Goal: Task Accomplishment & Management: Complete application form

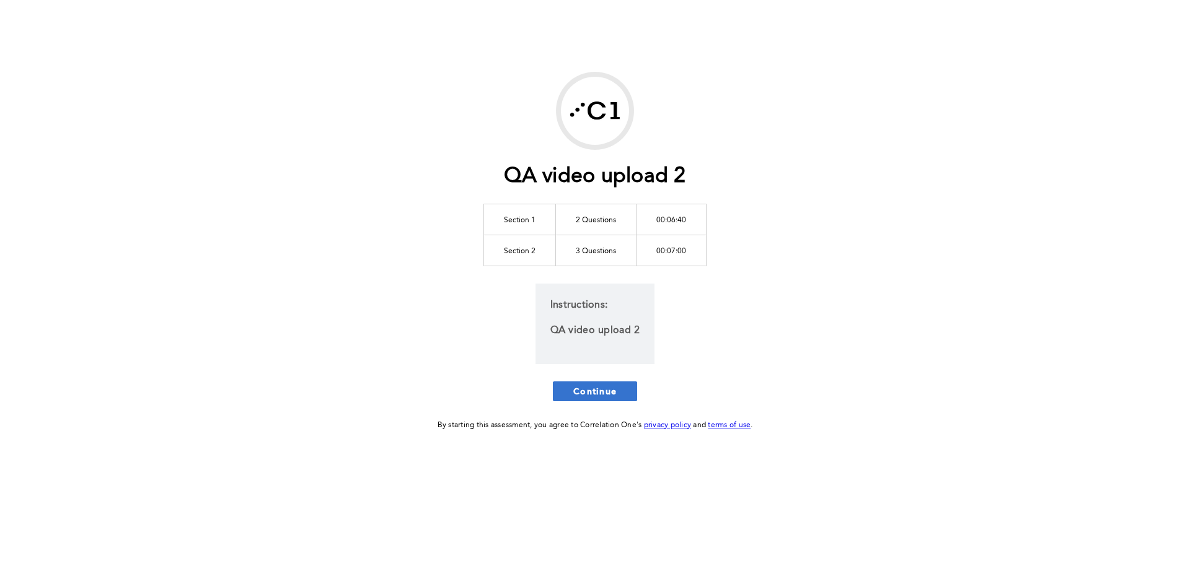
click at [594, 393] on span "Continue" at bounding box center [594, 391] width 43 height 12
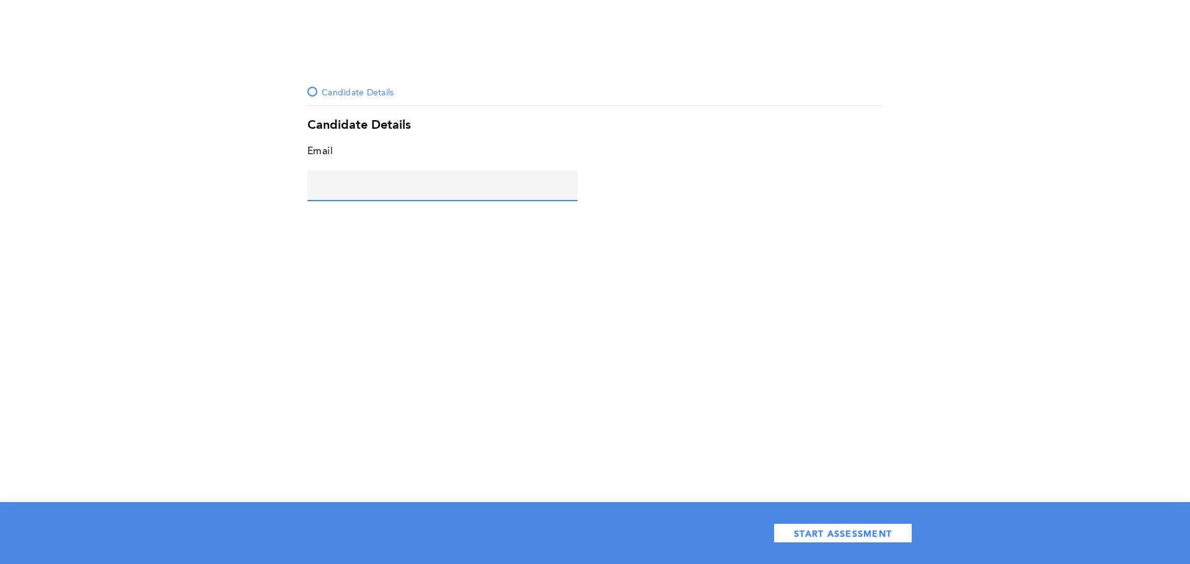
click at [453, 196] on input "text" at bounding box center [442, 185] width 270 height 30
type input "[EMAIL_ADDRESS][DOMAIN_NAME]"
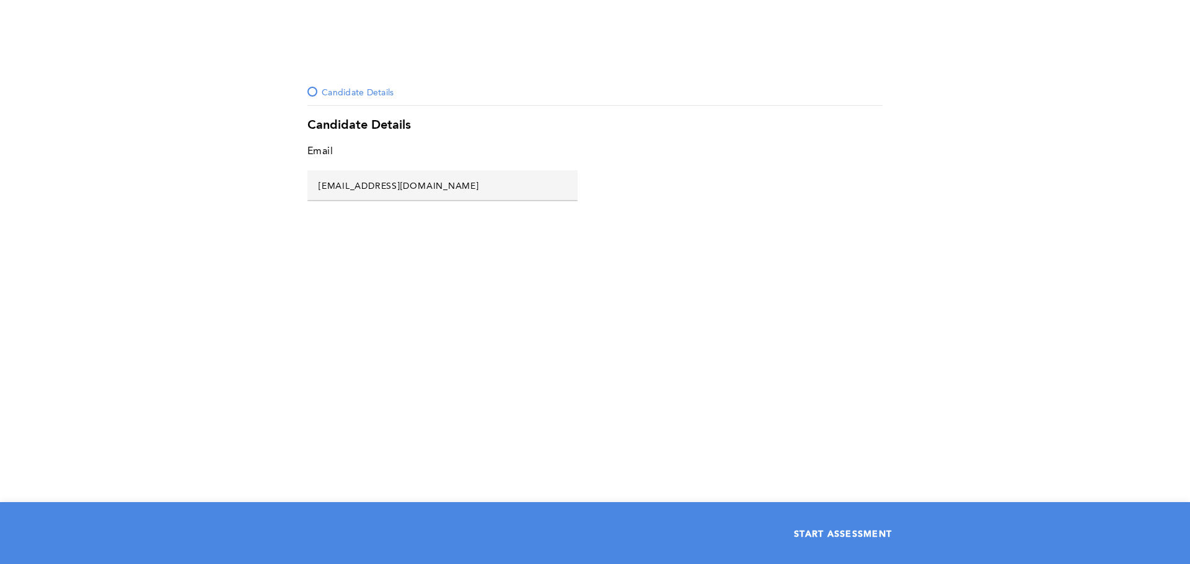
click at [851, 535] on span "START ASSESSMENT" at bounding box center [843, 534] width 98 height 12
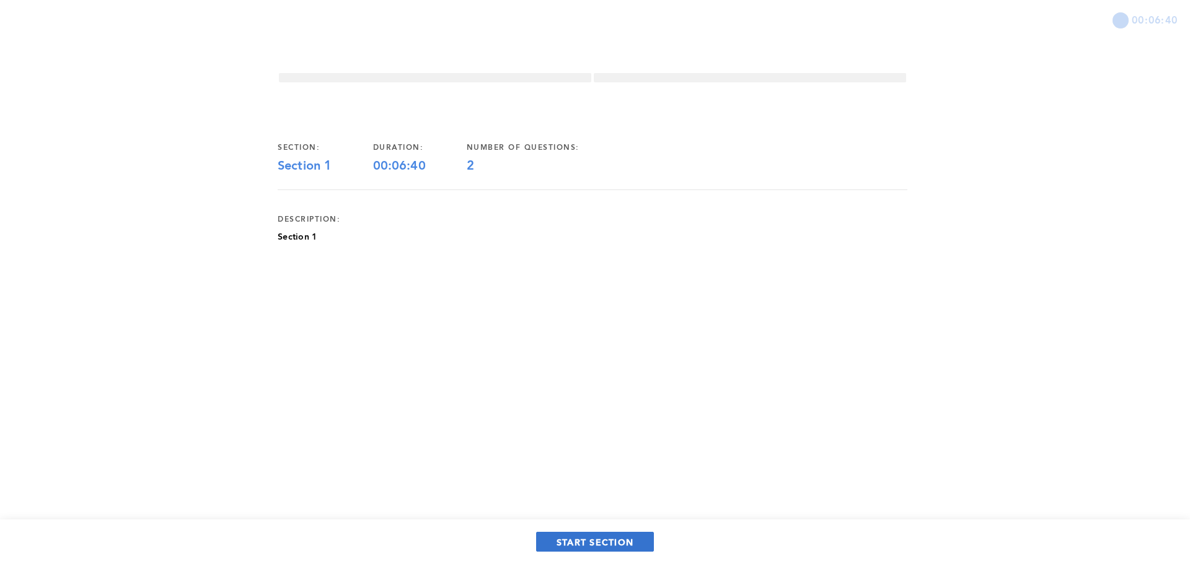
click at [603, 542] on span "START SECTION" at bounding box center [594, 543] width 77 height 12
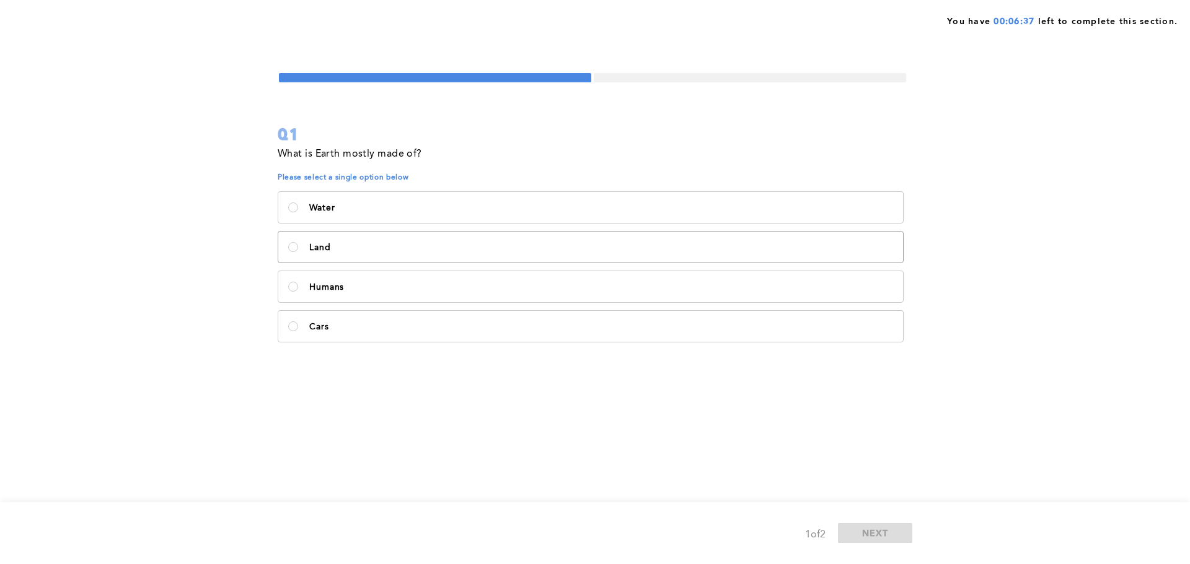
click at [398, 244] on p "Land" at bounding box center [601, 248] width 584 height 10
click at [298, 244] on input "Land" at bounding box center [293, 247] width 10 height 10
radio input "true"
click at [875, 531] on span "NEXT" at bounding box center [875, 533] width 27 height 12
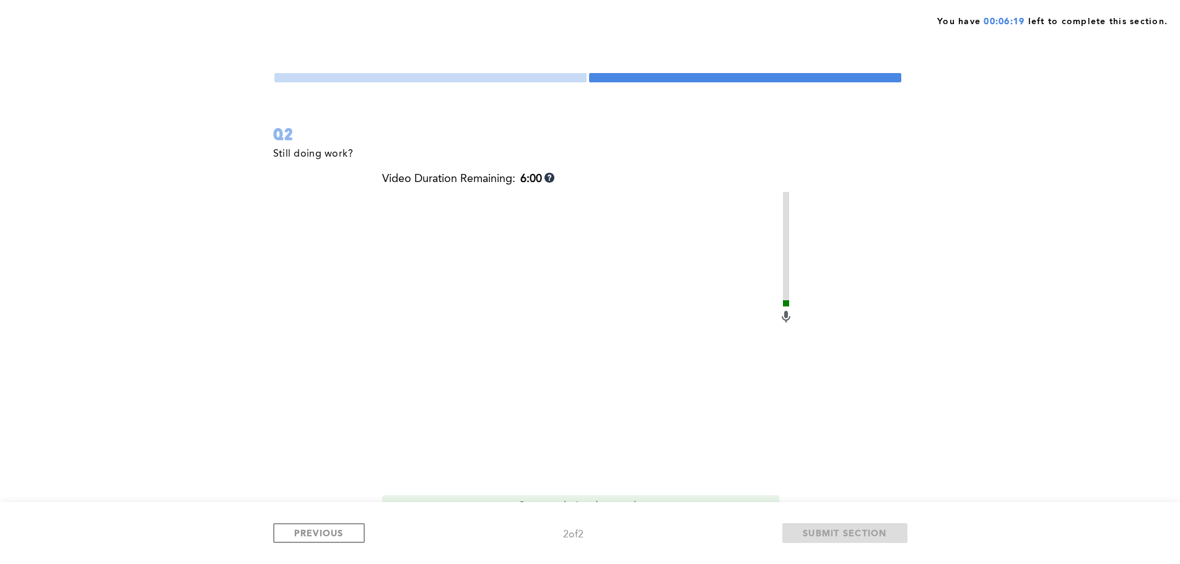
scroll to position [62, 0]
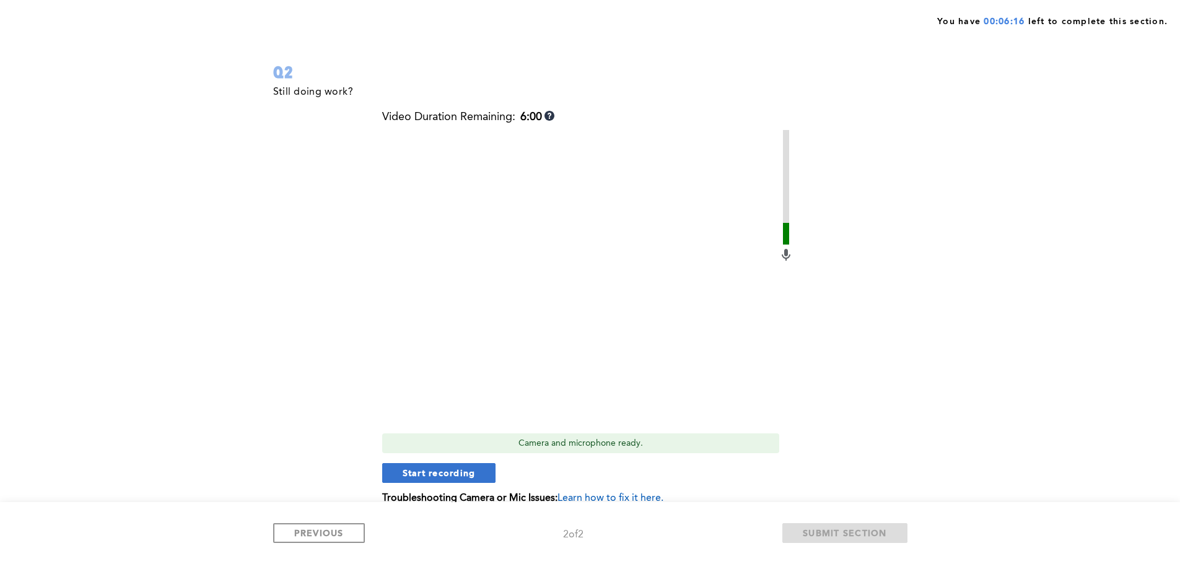
click at [480, 475] on button "Start recording" at bounding box center [439, 473] width 114 height 20
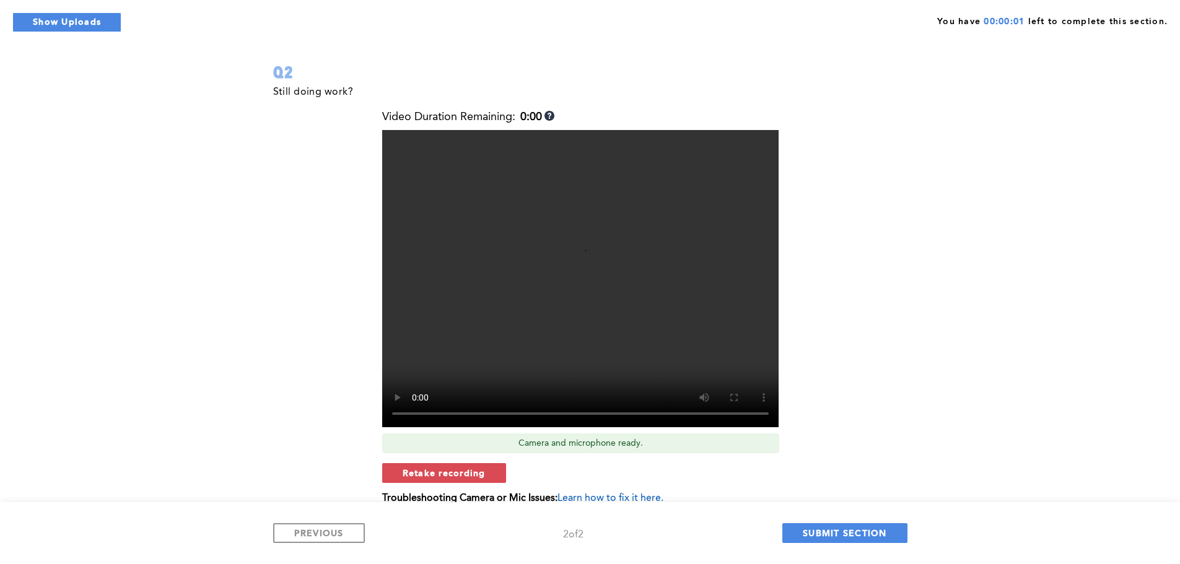
scroll to position [0, 0]
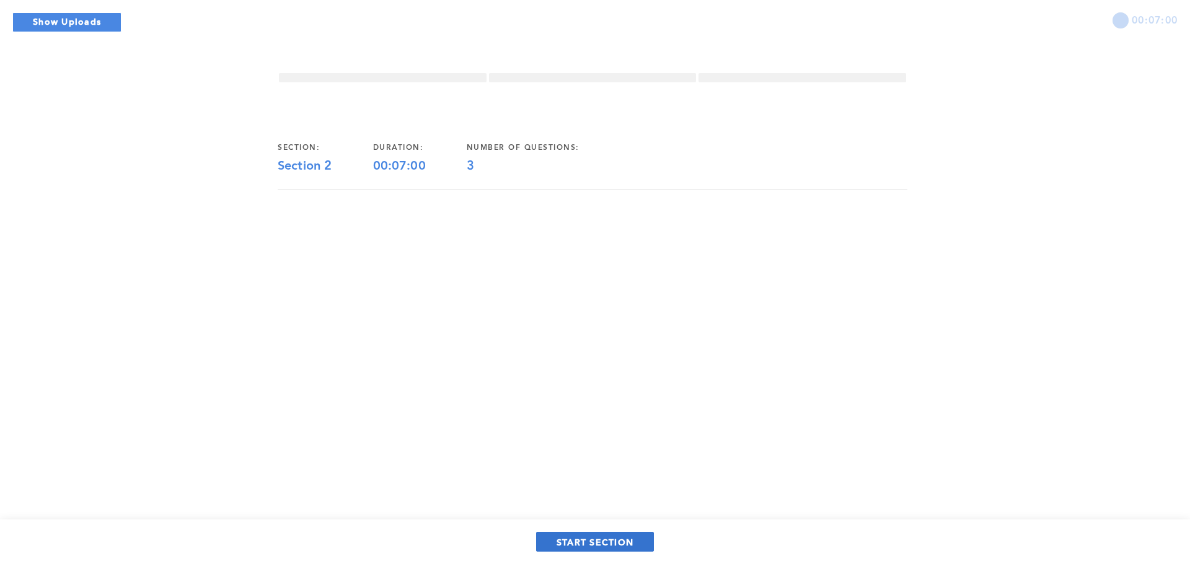
click at [635, 541] on button "START SECTION" at bounding box center [595, 542] width 118 height 20
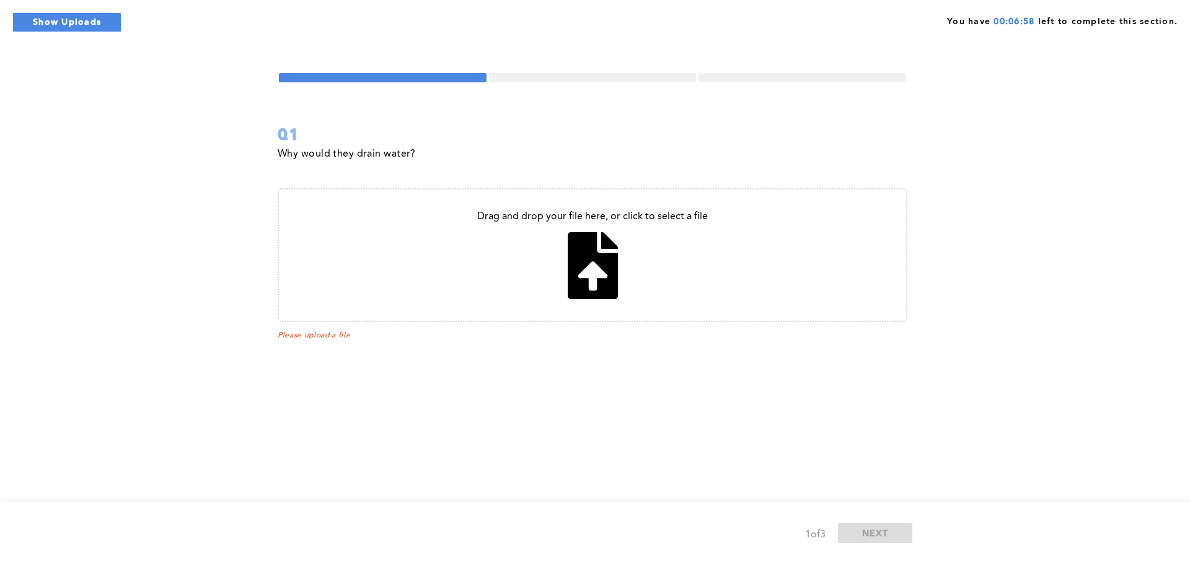
click at [563, 273] on input "file" at bounding box center [592, 255] width 627 height 131
type input "C:\fakepath\Screenshot 2025-08-15 143448.png"
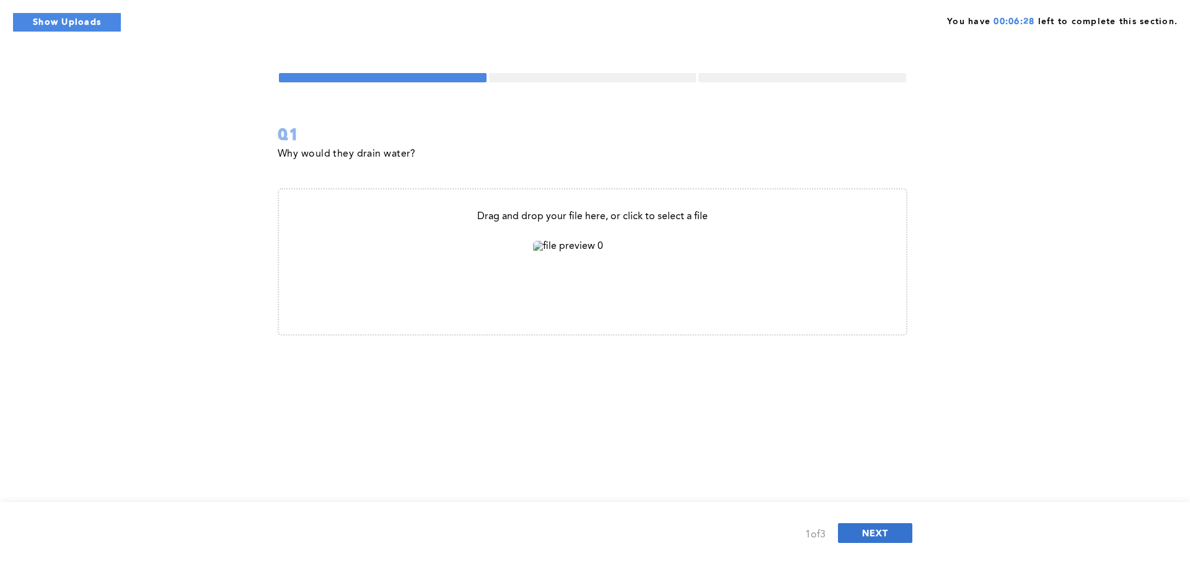
click at [859, 526] on button "NEXT" at bounding box center [875, 534] width 74 height 20
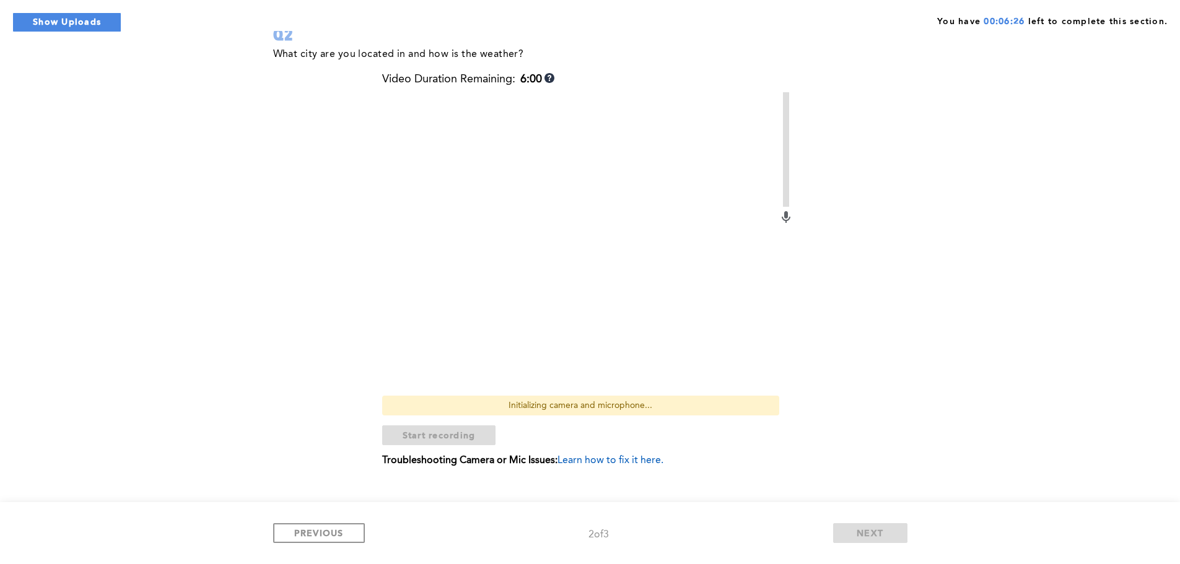
scroll to position [102, 0]
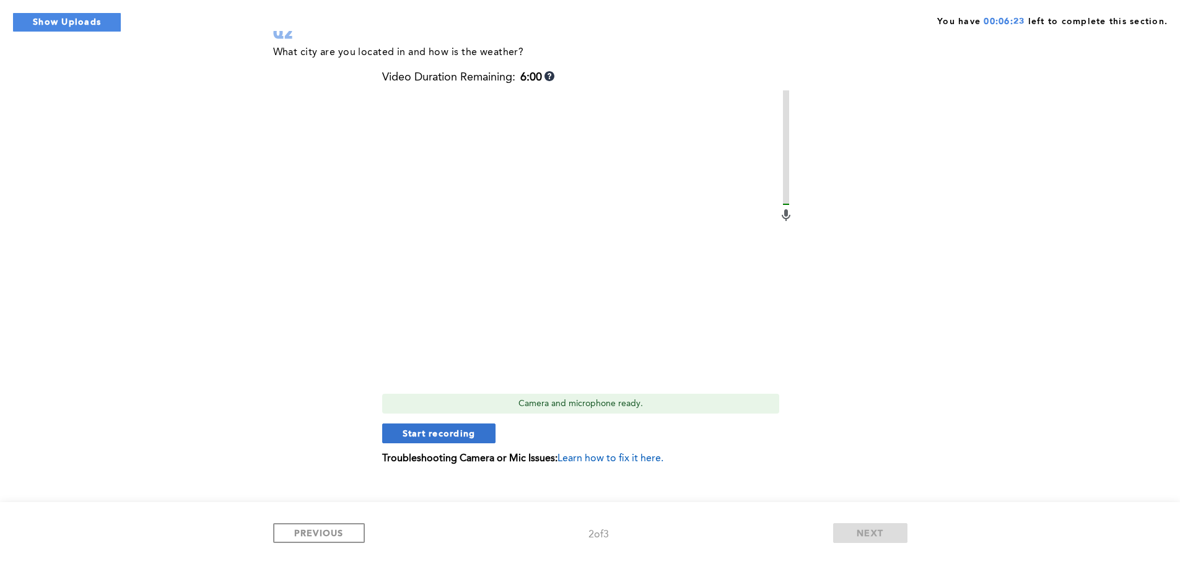
click at [470, 432] on span "Start recording" at bounding box center [439, 434] width 73 height 12
click at [76, 21] on button "Show Uploads" at bounding box center [66, 22] width 109 height 20
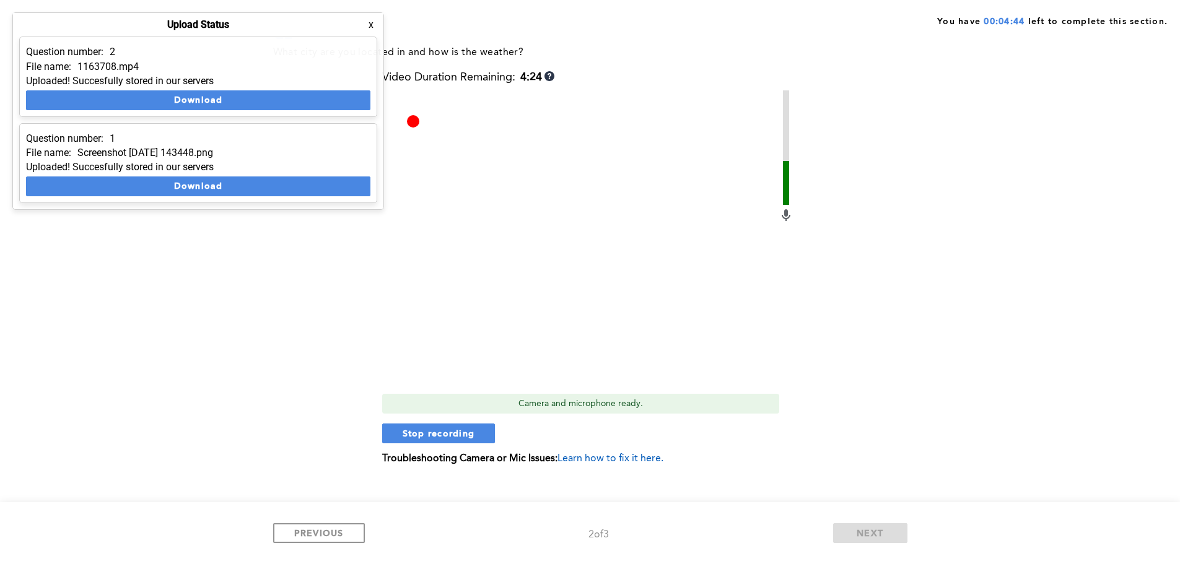
click at [369, 24] on button "x" at bounding box center [371, 25] width 12 height 12
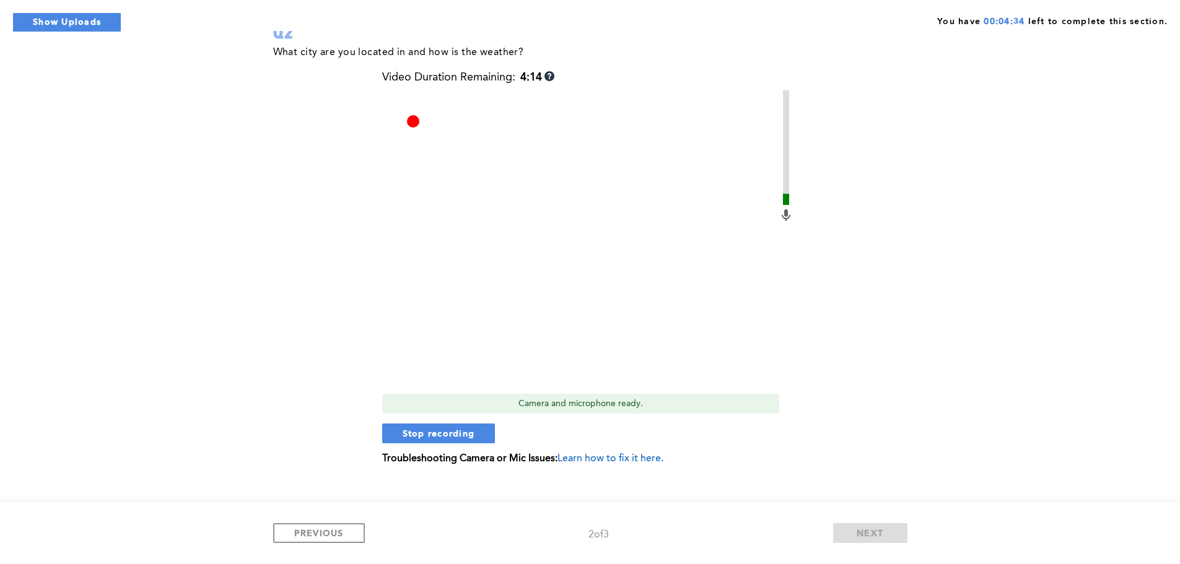
click at [582, 461] on span "Learn how to fix it here." at bounding box center [611, 459] width 106 height 10
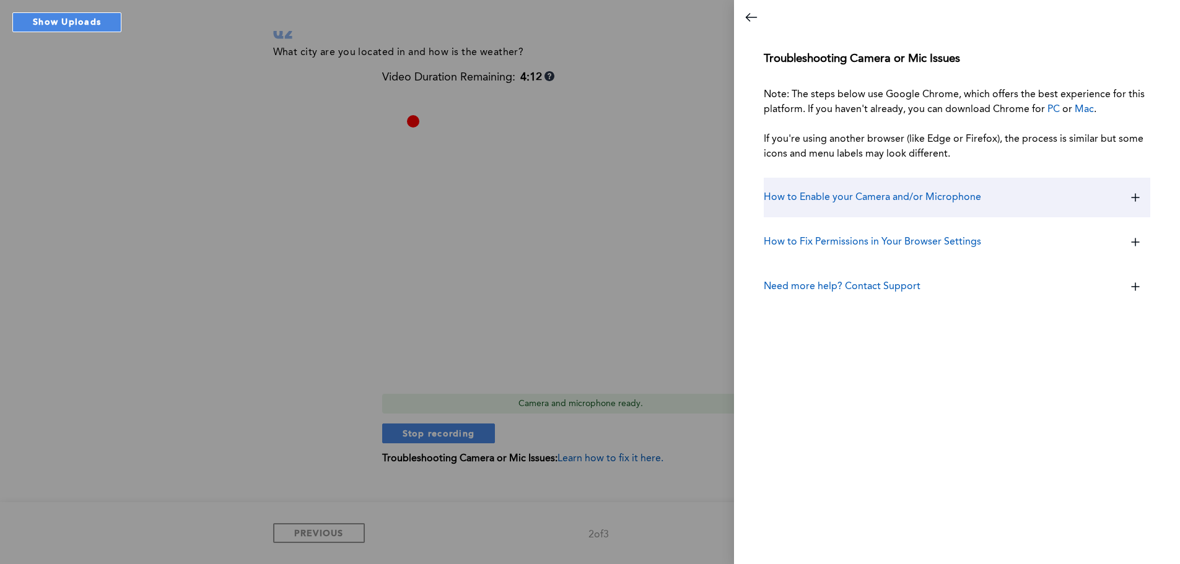
click at [849, 199] on h3 "How to Enable your Camera and/or Microphone" at bounding box center [872, 197] width 217 height 15
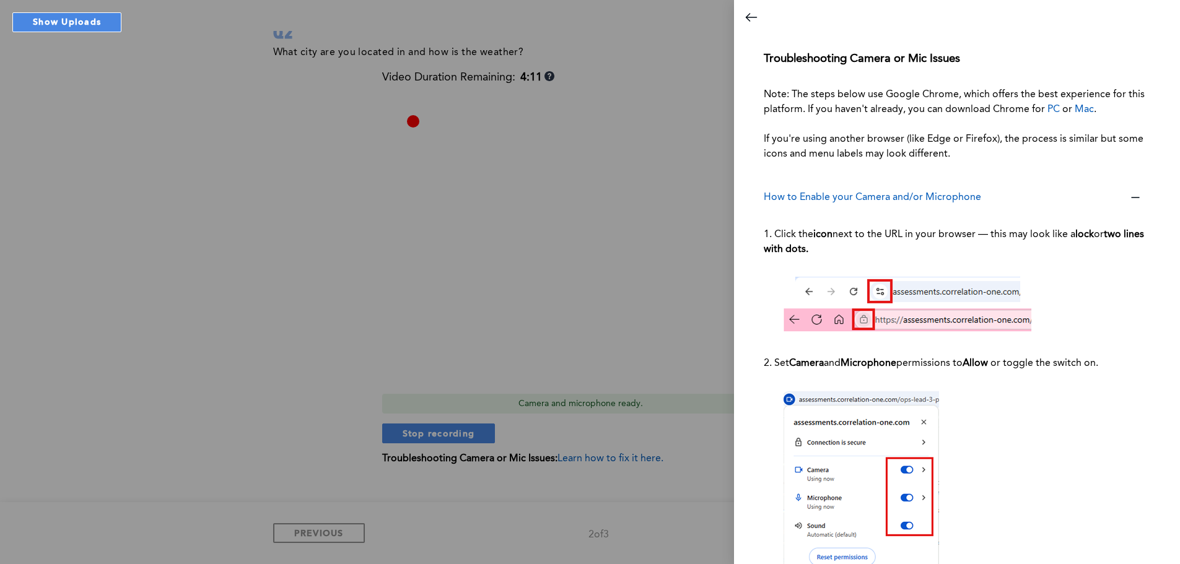
scroll to position [207, 0]
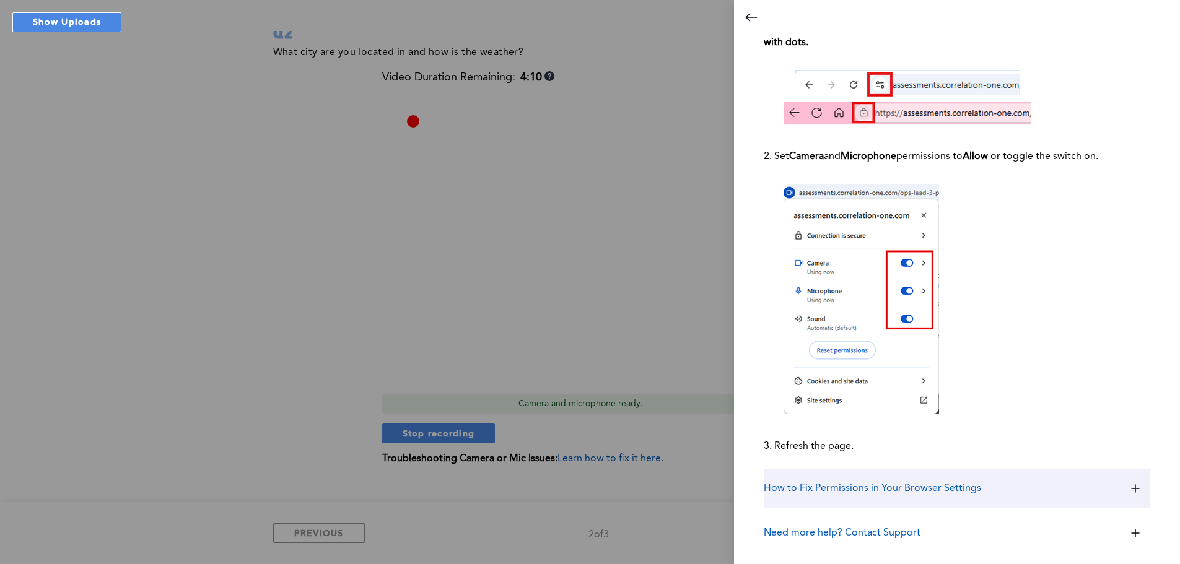
click at [857, 486] on h3 "How to Fix Permissions in Your Browser Settings" at bounding box center [872, 488] width 217 height 15
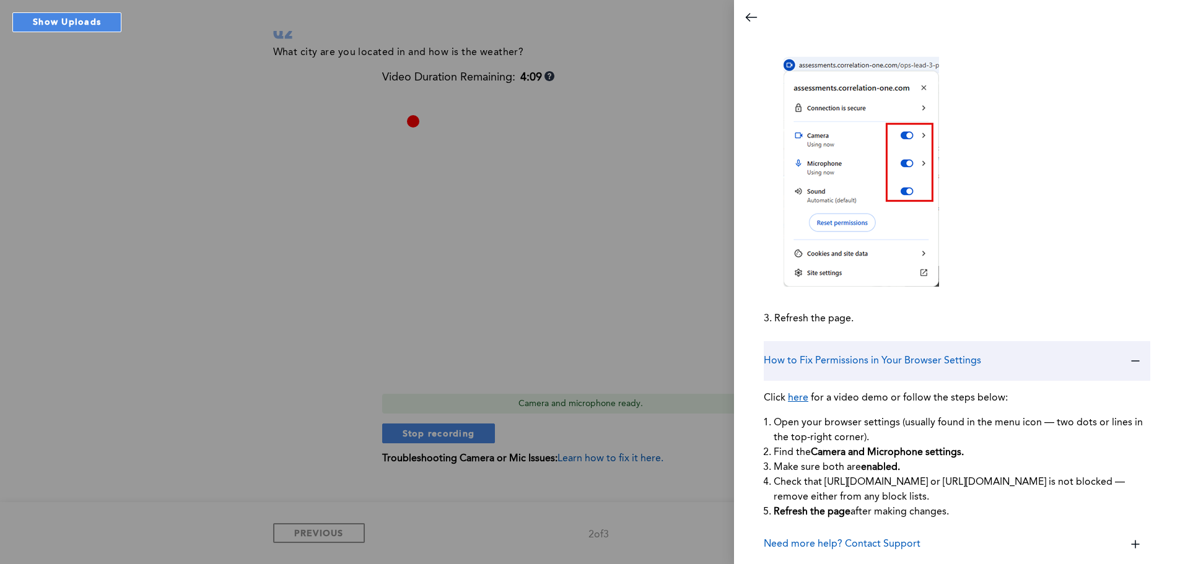
scroll to position [346, 0]
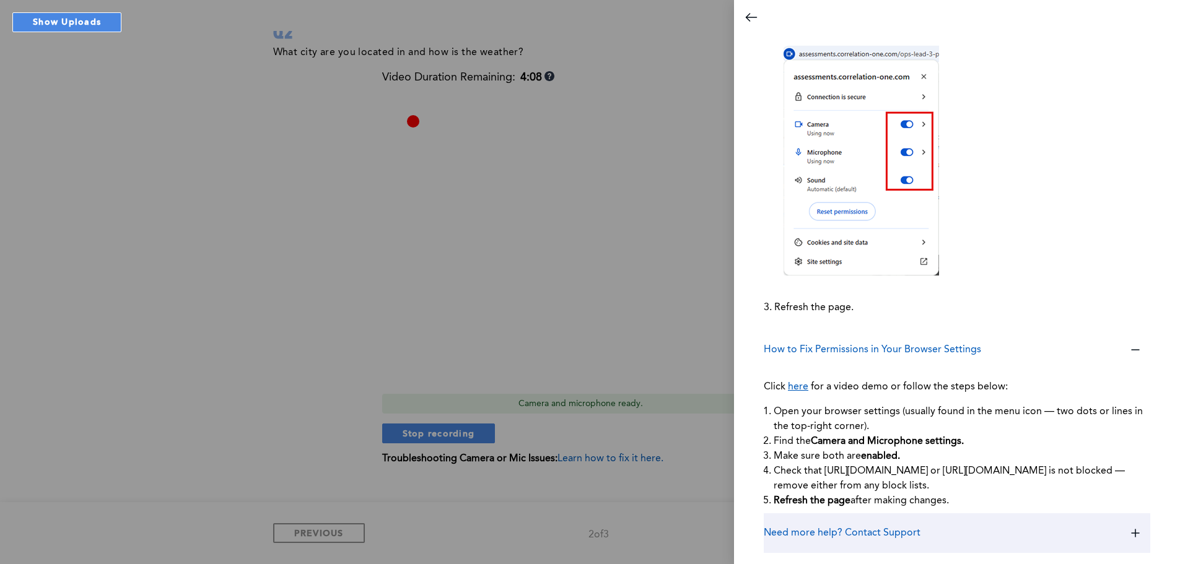
click at [869, 527] on h3 "Need more help? Contact Support" at bounding box center [842, 533] width 157 height 15
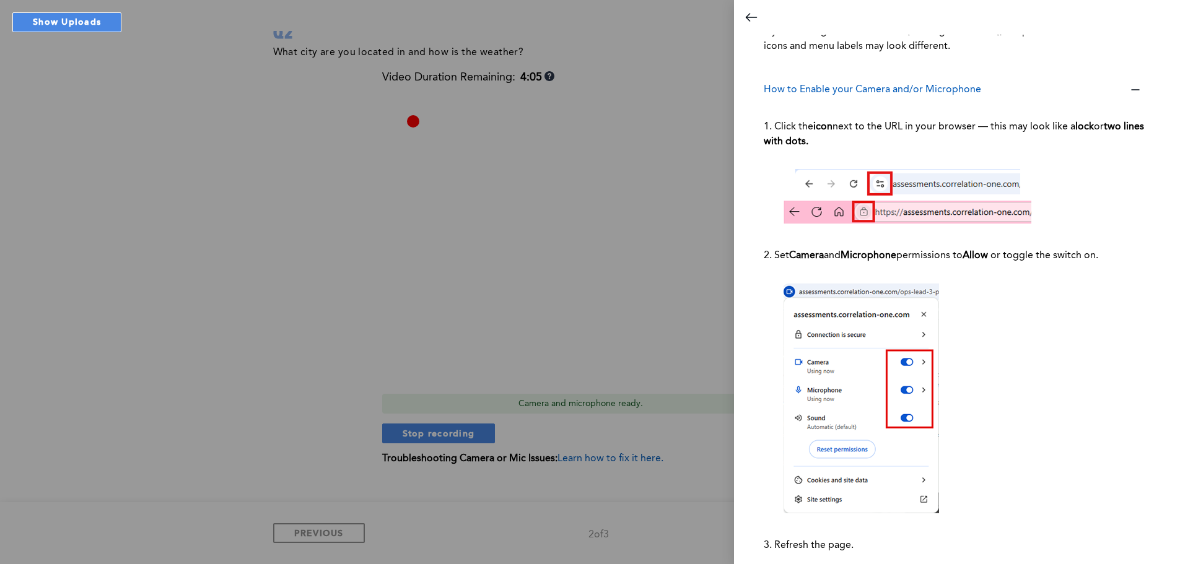
scroll to position [0, 0]
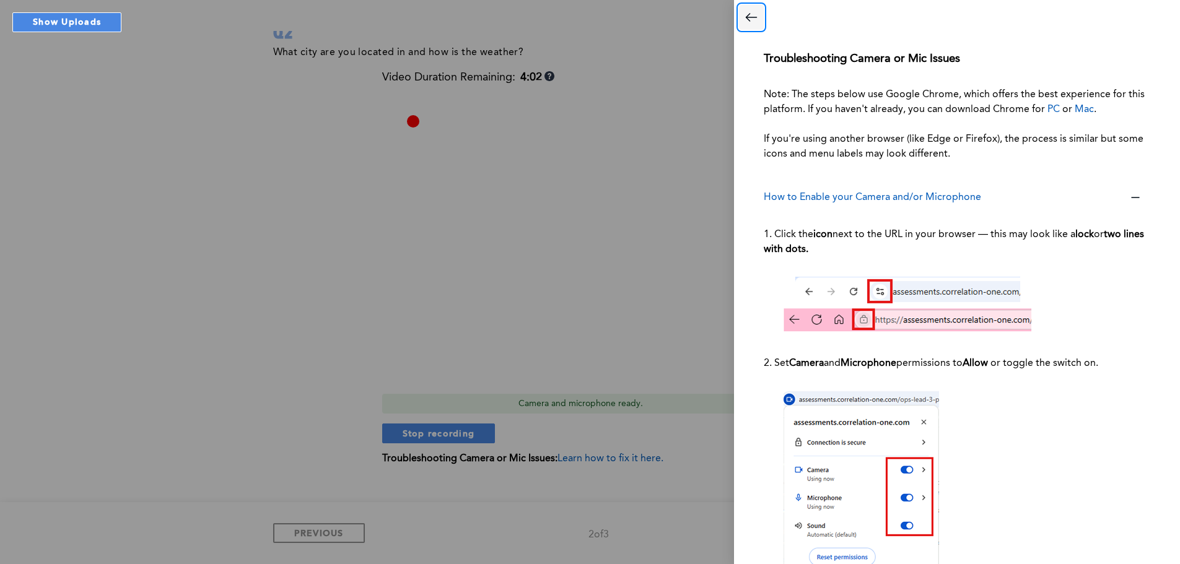
click at [747, 20] on icon "Close dialog" at bounding box center [751, 17] width 15 height 15
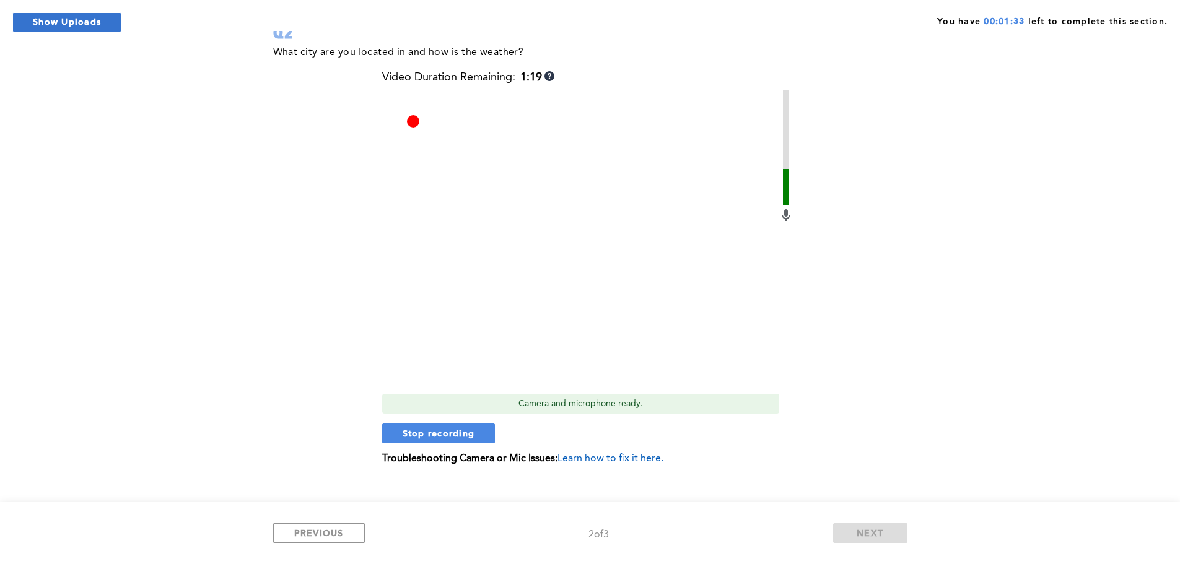
click at [71, 24] on button "Show Uploads" at bounding box center [66, 22] width 109 height 20
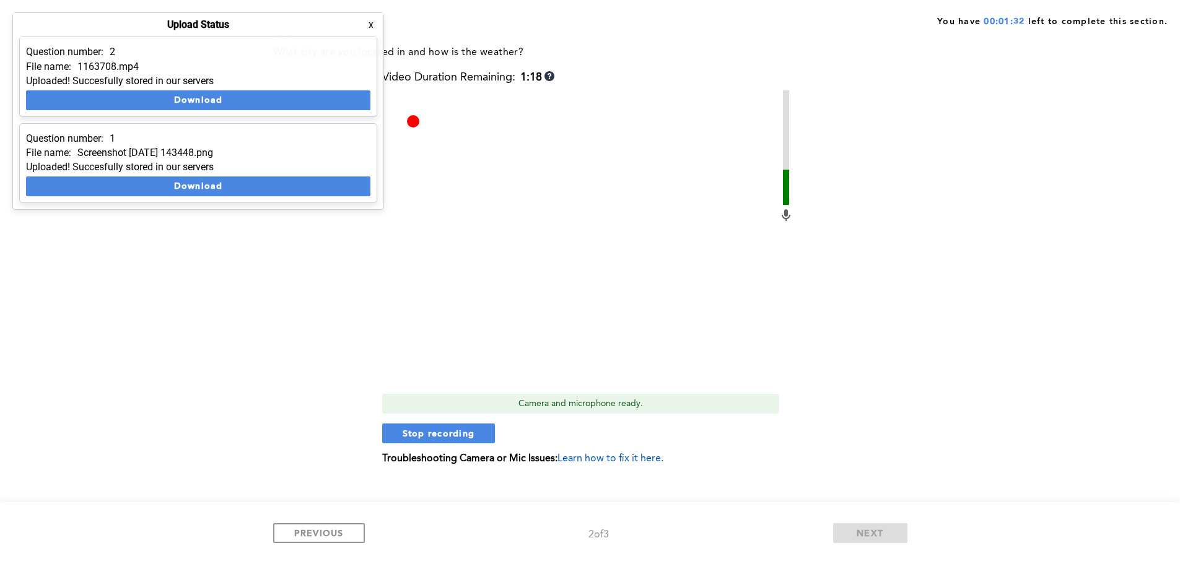
click at [154, 273] on div "You have 00:01:32 left to complete this section. Q2 What city are you located i…" at bounding box center [590, 231] width 1180 height 666
click at [371, 26] on button "x" at bounding box center [371, 25] width 12 height 12
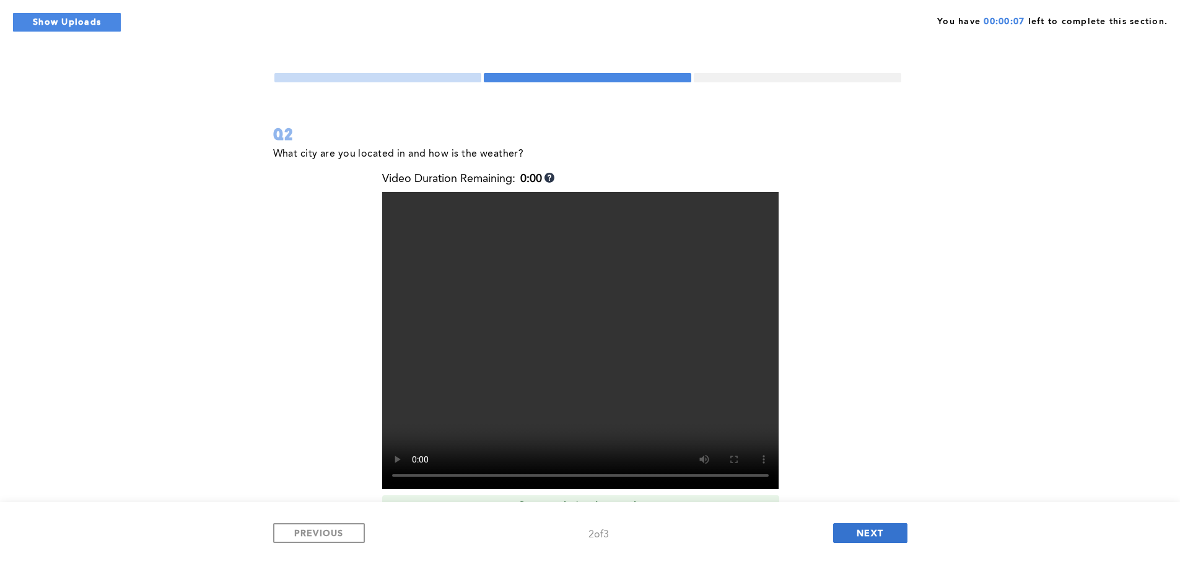
click at [876, 540] on button "NEXT" at bounding box center [870, 534] width 74 height 20
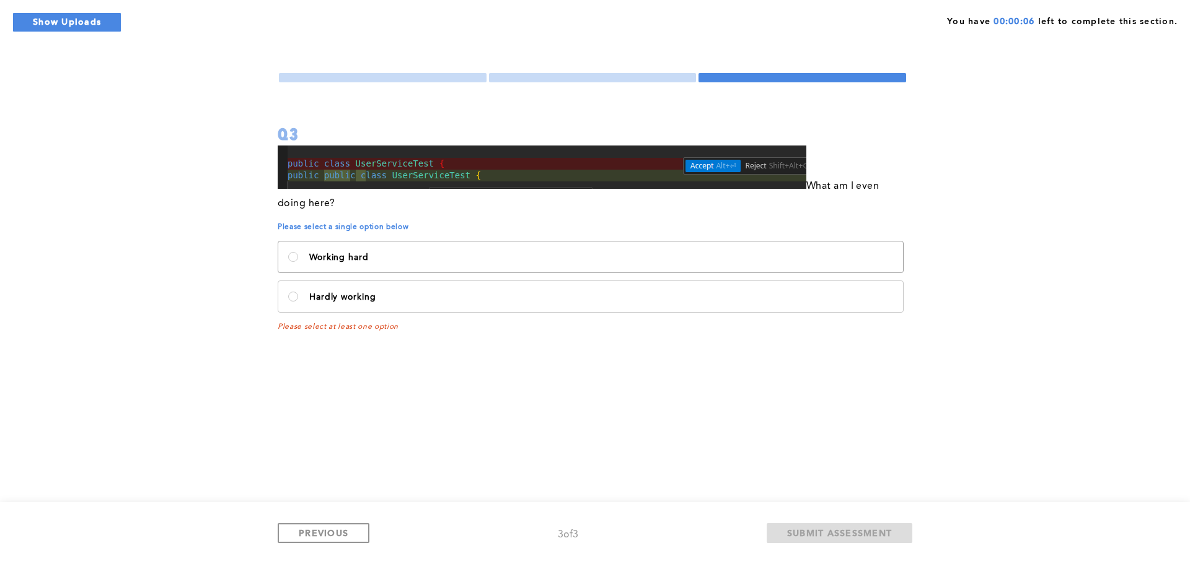
click at [479, 266] on label "Working hard" at bounding box center [590, 257] width 625 height 31
click at [298, 262] on hard\<\/p\> "Working hard" at bounding box center [293, 257] width 10 height 10
radio hard\<\/p\> "true"
click at [819, 535] on span "SUBMIT ASSESSMENT" at bounding box center [839, 533] width 105 height 12
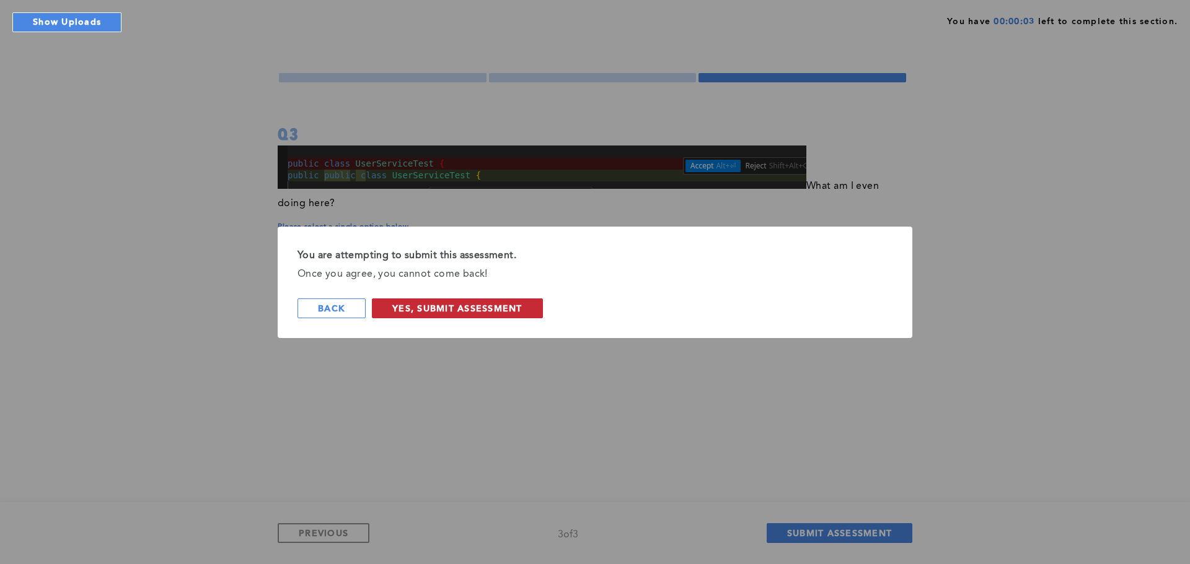
click at [471, 315] on button "Yes, Submit Assessment" at bounding box center [457, 309] width 171 height 20
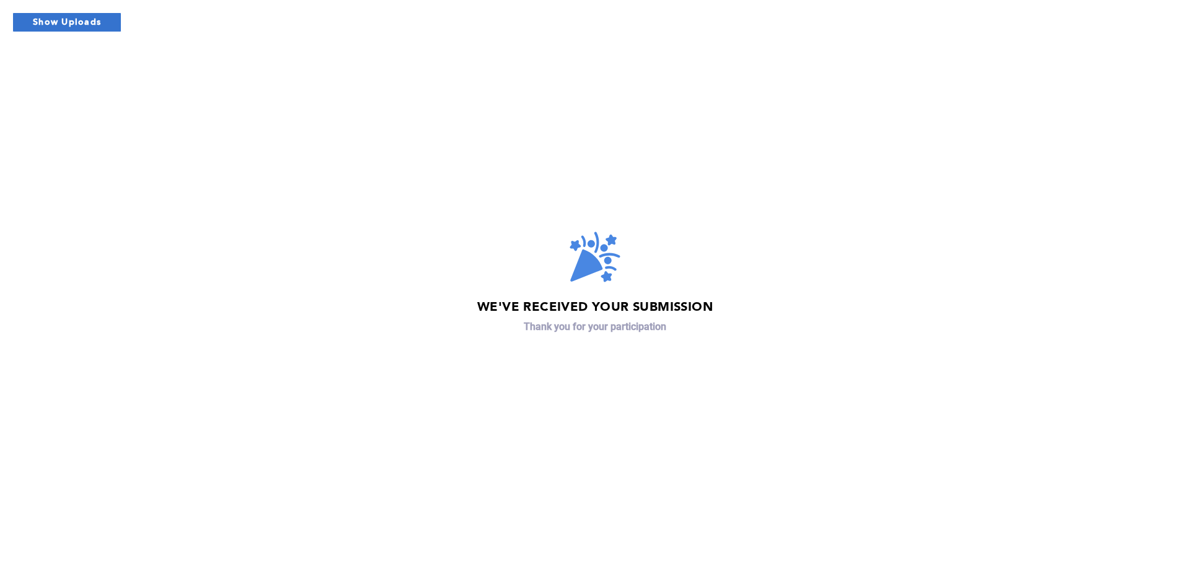
click at [84, 28] on button "Show Uploads" at bounding box center [66, 22] width 109 height 20
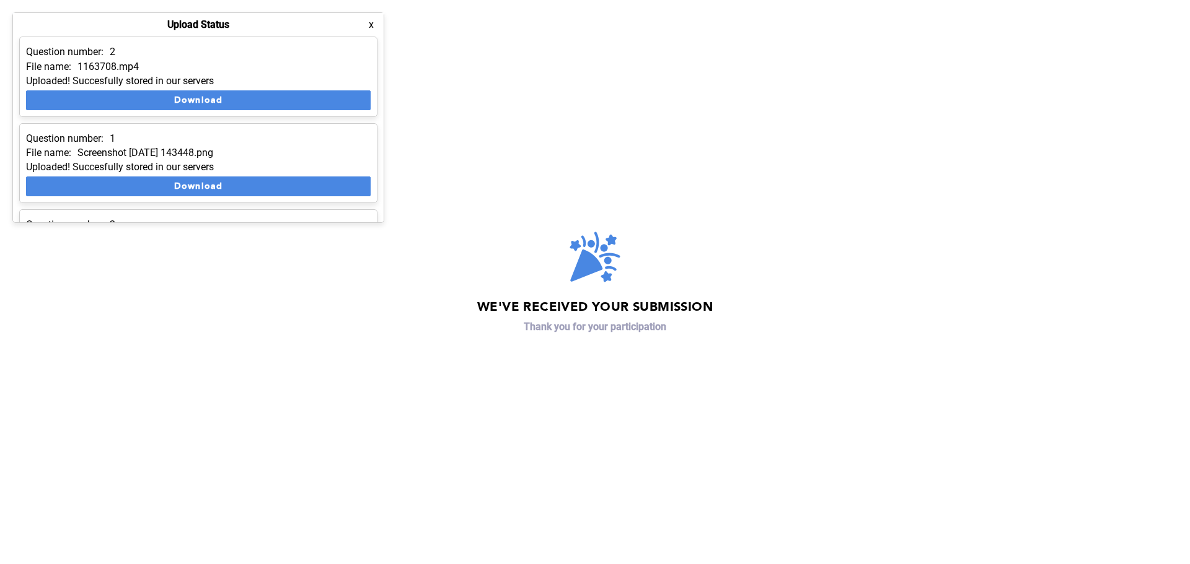
click at [372, 25] on button "x" at bounding box center [371, 25] width 12 height 12
